Goal: Check status: Check status

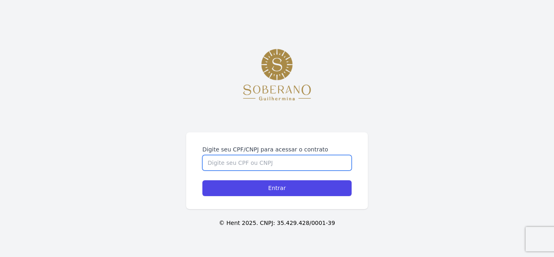
click at [265, 163] on input "Digite seu CPF/CNPJ para acessar o contrato" at bounding box center [276, 162] width 149 height 15
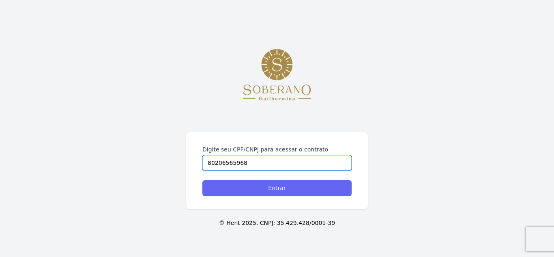
type input "80206565968"
click at [256, 184] on input "Entrar" at bounding box center [276, 188] width 149 height 16
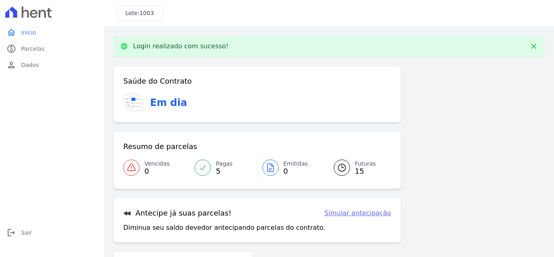
click at [355, 168] on span "15" at bounding box center [365, 171] width 21 height 6
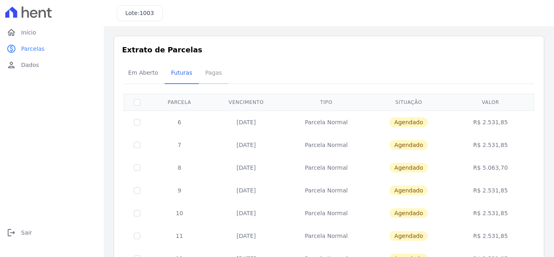
click at [214, 70] on span "Pagas" at bounding box center [213, 72] width 26 height 16
